Goal: Task Accomplishment & Management: Complete application form

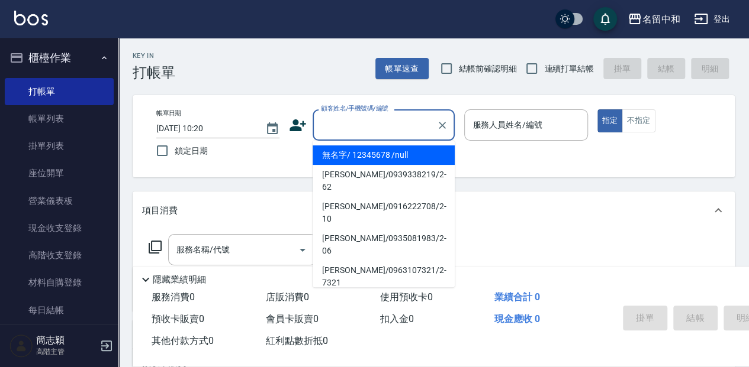
click at [410, 128] on input "顧客姓名/手機號碼/編號" at bounding box center [375, 125] width 114 height 21
click at [380, 120] on input "顧客姓名/手機號碼/編號" at bounding box center [375, 125] width 114 height 21
click at [394, 156] on li "無名字/ 12345678 /null" at bounding box center [383, 156] width 142 height 20
click at [394, 156] on div "帳單日期 [DATE] 10:20 鎖定日期 顧客姓名/手機號碼/編號 顧客姓名/手機號碼/編號 服務人員姓名/編號 服務人員姓名/編號 指定 不指定" at bounding box center [433, 136] width 573 height 54
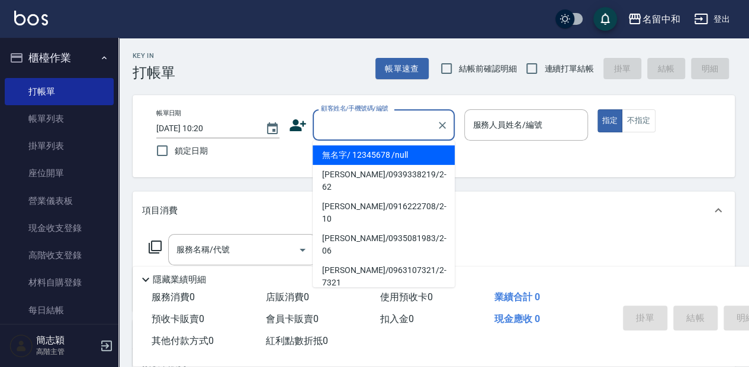
type input "無名字/ 12345678 /null"
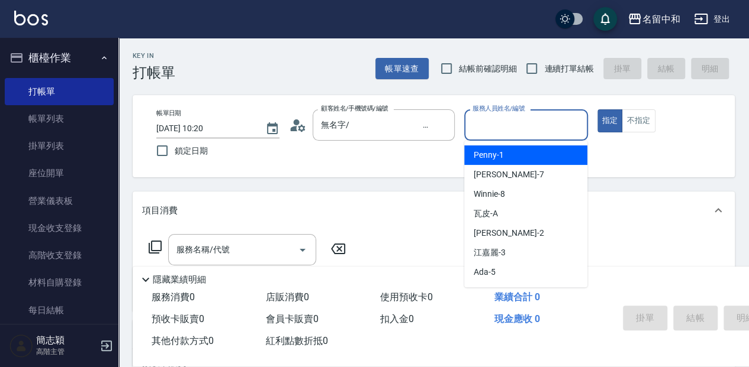
click at [548, 127] on input "服務人員姓名/編號" at bounding box center [525, 125] width 112 height 21
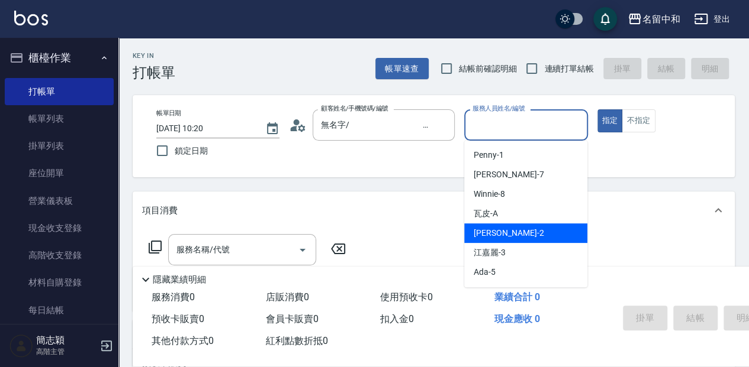
click at [527, 236] on div "[PERSON_NAME] -2" at bounding box center [525, 234] width 123 height 20
type input "[PERSON_NAME]-2"
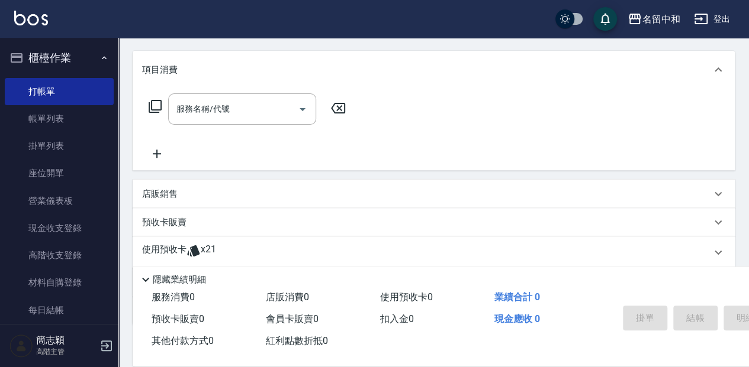
scroll to position [157, 0]
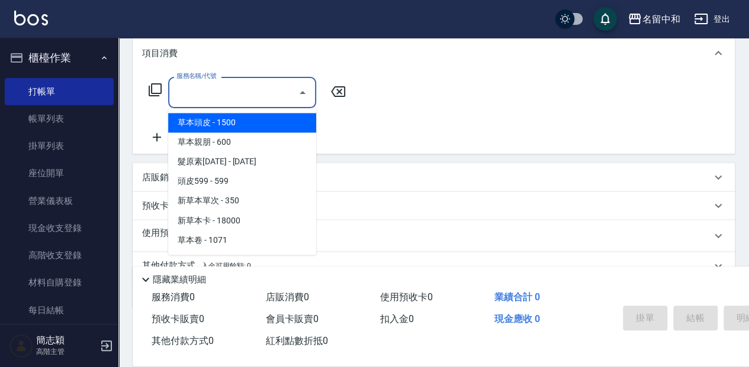
click at [260, 90] on input "服務名稱/代號" at bounding box center [233, 92] width 120 height 21
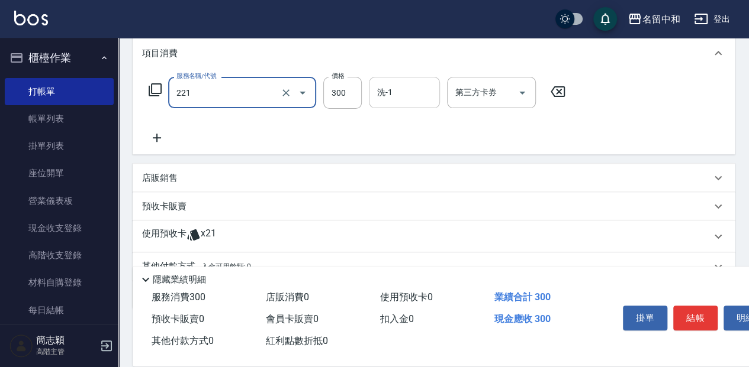
type input "洗髮300(221)"
click at [408, 94] on input "洗-1" at bounding box center [404, 92] width 60 height 21
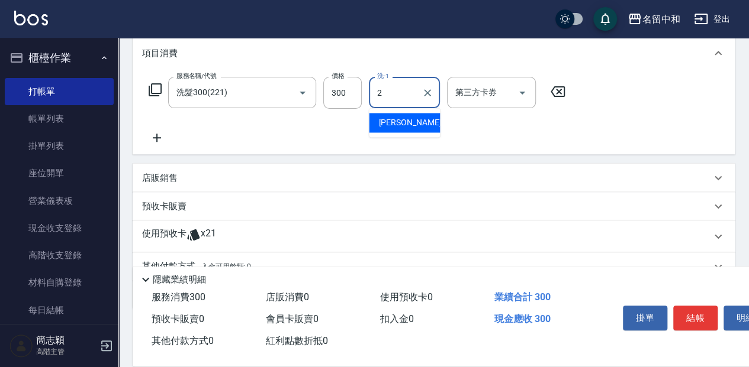
click at [407, 121] on div "[PERSON_NAME] -2" at bounding box center [404, 123] width 71 height 20
type input "[PERSON_NAME]-2"
click at [161, 143] on icon at bounding box center [157, 138] width 30 height 14
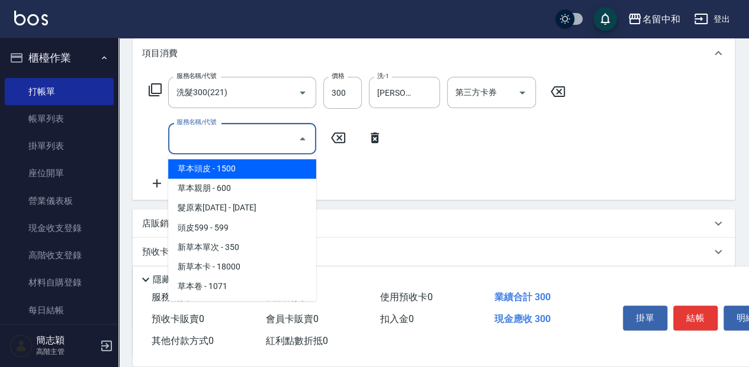
click at [251, 141] on input "服務名稱/代號" at bounding box center [233, 138] width 120 height 21
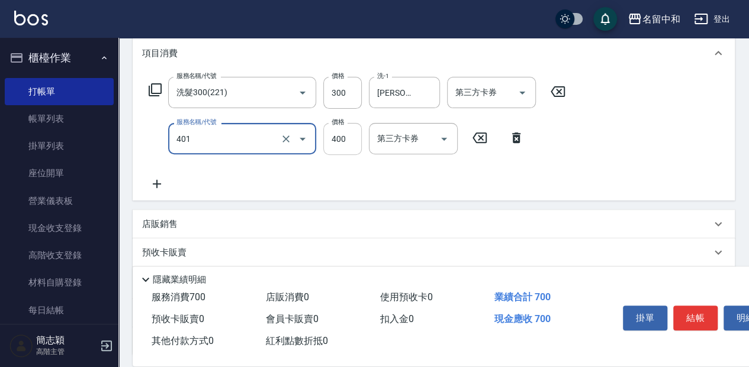
type input "剪髮(400)(401)"
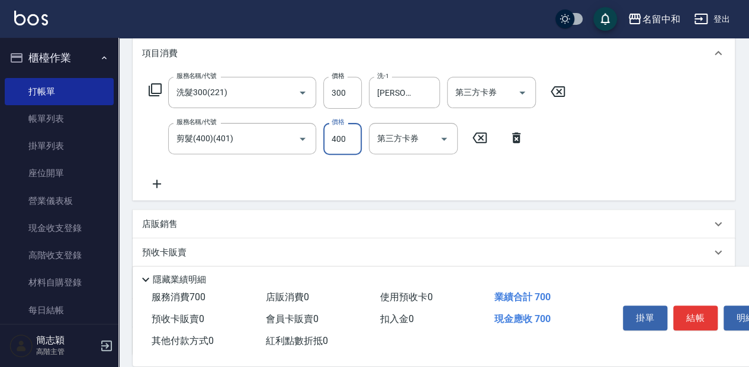
click at [354, 133] on input "400" at bounding box center [342, 139] width 38 height 32
type input "450"
click at [696, 317] on button "結帳" at bounding box center [695, 318] width 44 height 25
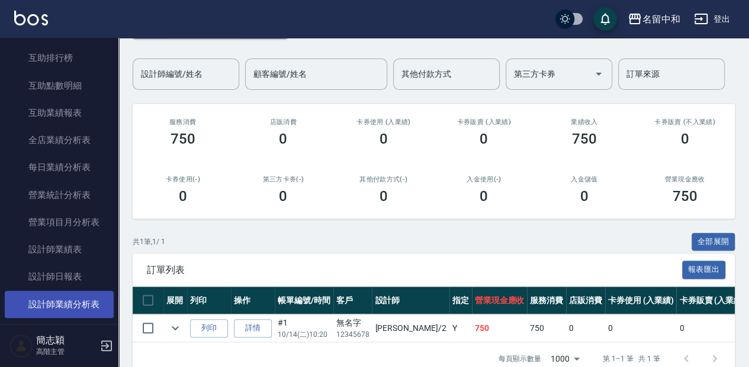
scroll to position [631, 0]
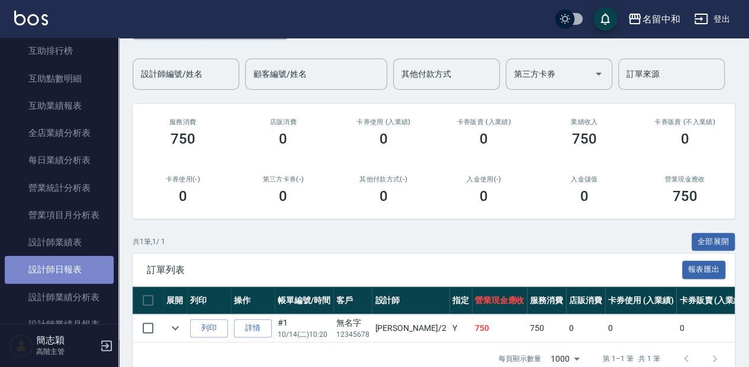
click at [78, 275] on link "設計師日報表" at bounding box center [59, 269] width 109 height 27
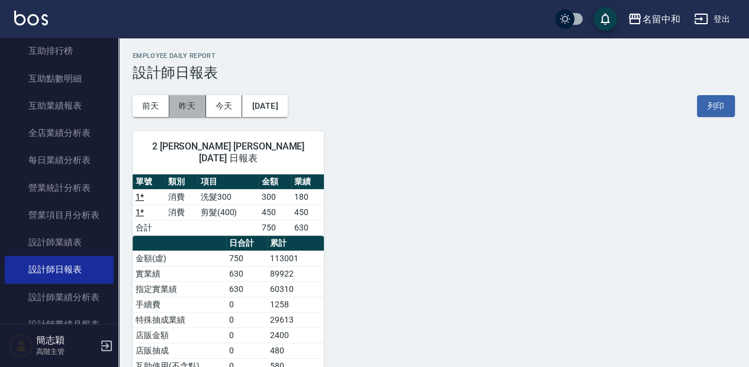
click at [193, 103] on button "昨天" at bounding box center [187, 106] width 37 height 22
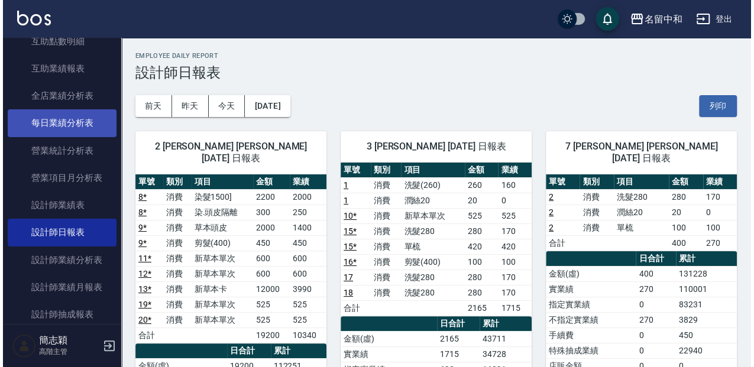
scroll to position [670, 0]
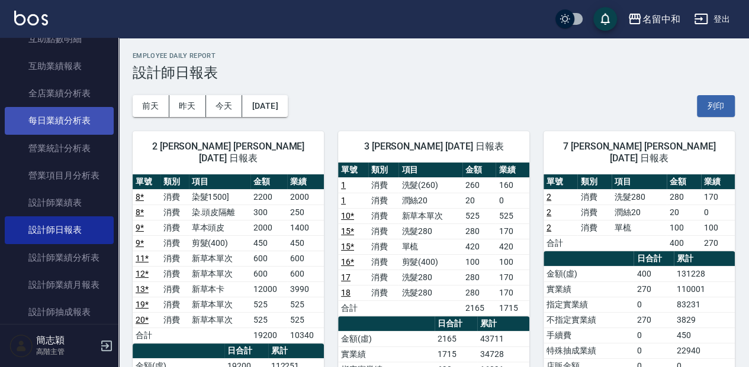
click at [57, 117] on link "每日業績分析表" at bounding box center [59, 120] width 109 height 27
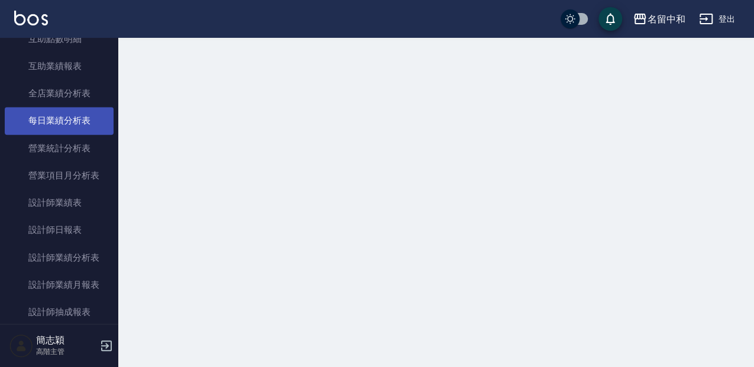
scroll to position [650, 0]
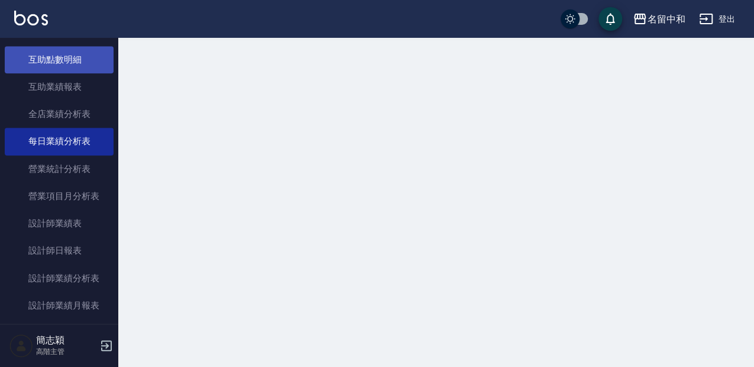
click at [70, 60] on link "互助點數明細" at bounding box center [59, 59] width 109 height 27
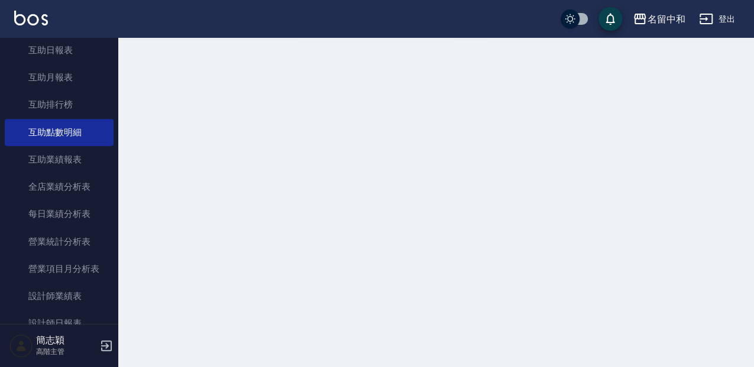
scroll to position [552, 0]
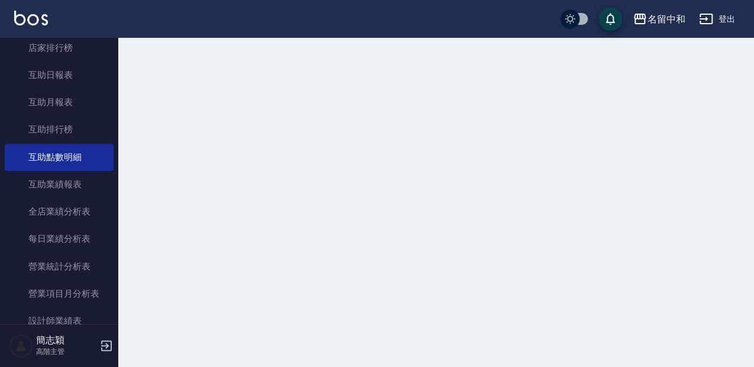
click at [109, 99] on nav "櫃檯作業 打帳單 帳單列表 掛單列表 座位開單 營業儀表板 現金收支登錄 高階收支登錄 材料自購登錄 每日結帳 排班表 現場電腦打卡 掃碼打卡 預約管理 預約…" at bounding box center [59, 181] width 118 height 286
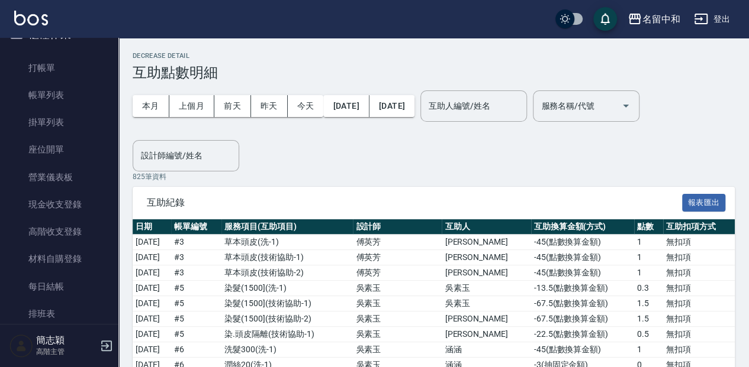
scroll to position [0, 0]
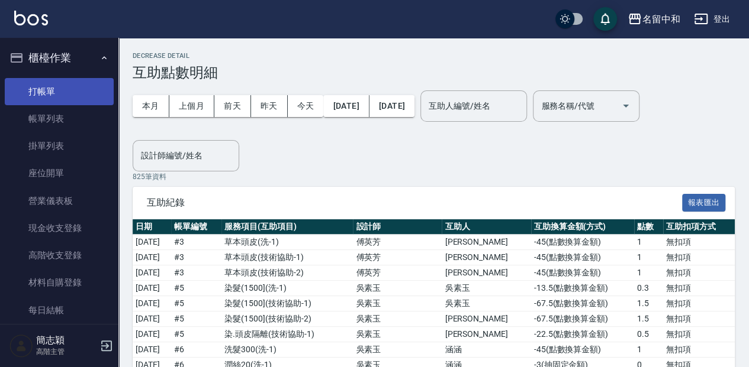
click at [67, 103] on link "打帳單" at bounding box center [59, 91] width 109 height 27
